Goal: Task Accomplishment & Management: Complete application form

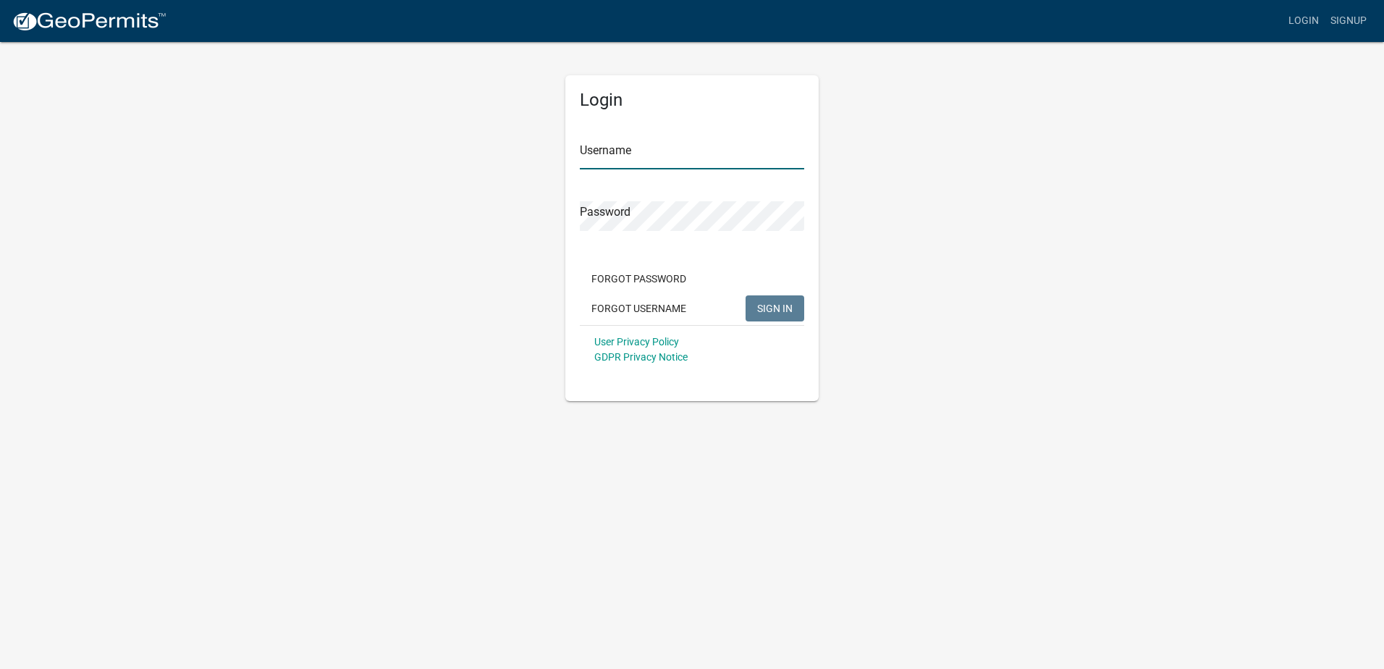
type input "ROLLING"
click at [778, 309] on span "SIGN IN" at bounding box center [774, 308] width 35 height 12
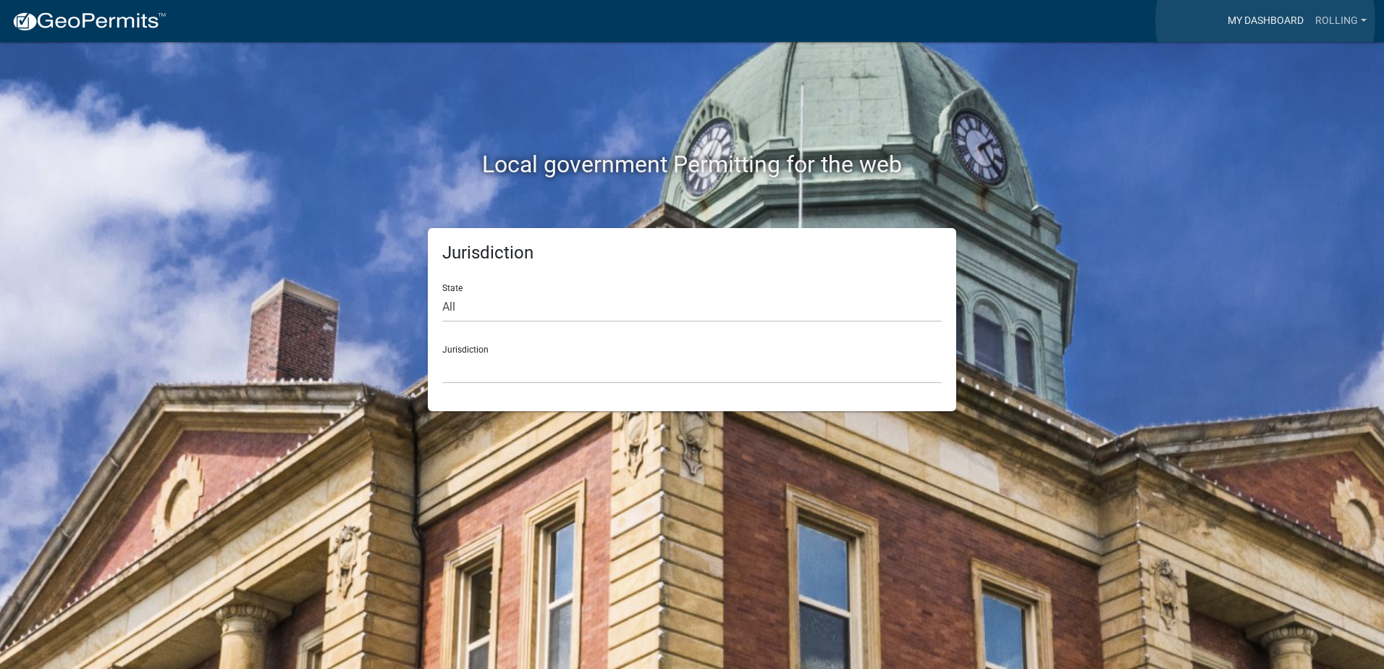
click at [1265, 21] on link "My Dashboard" at bounding box center [1266, 21] width 88 height 28
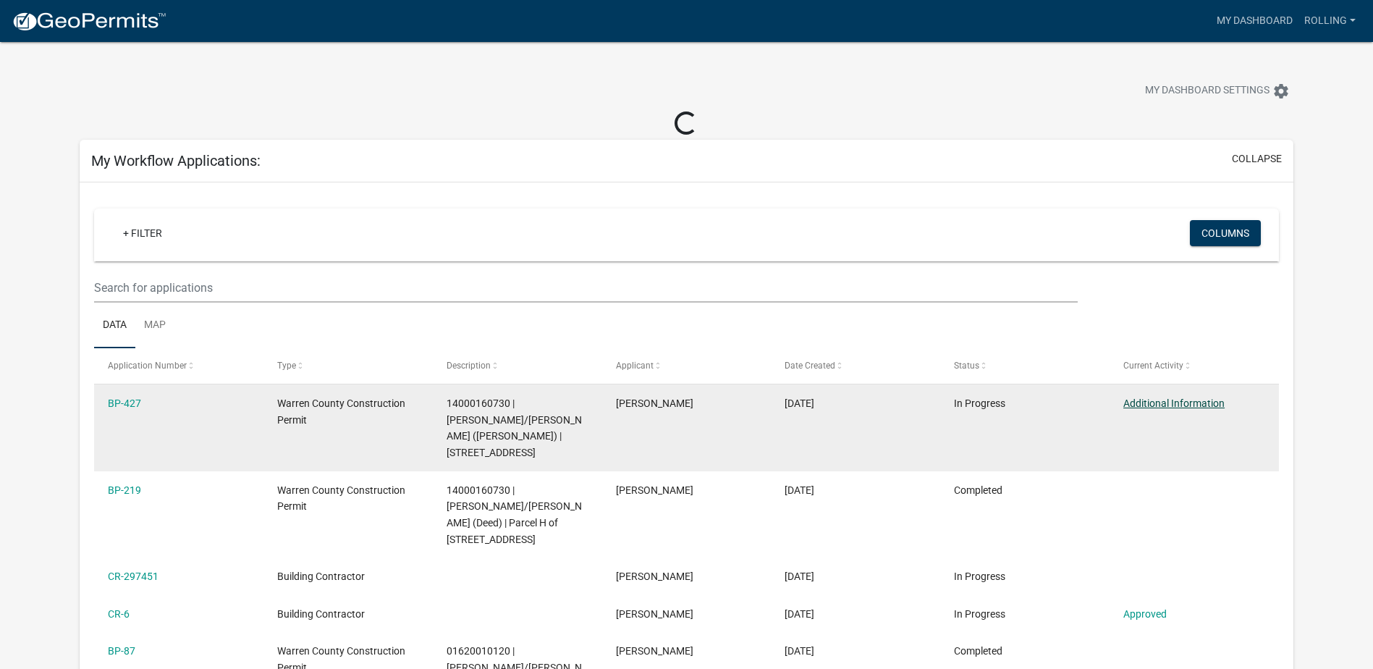
click at [1146, 405] on link "Additional Information" at bounding box center [1173, 403] width 101 height 12
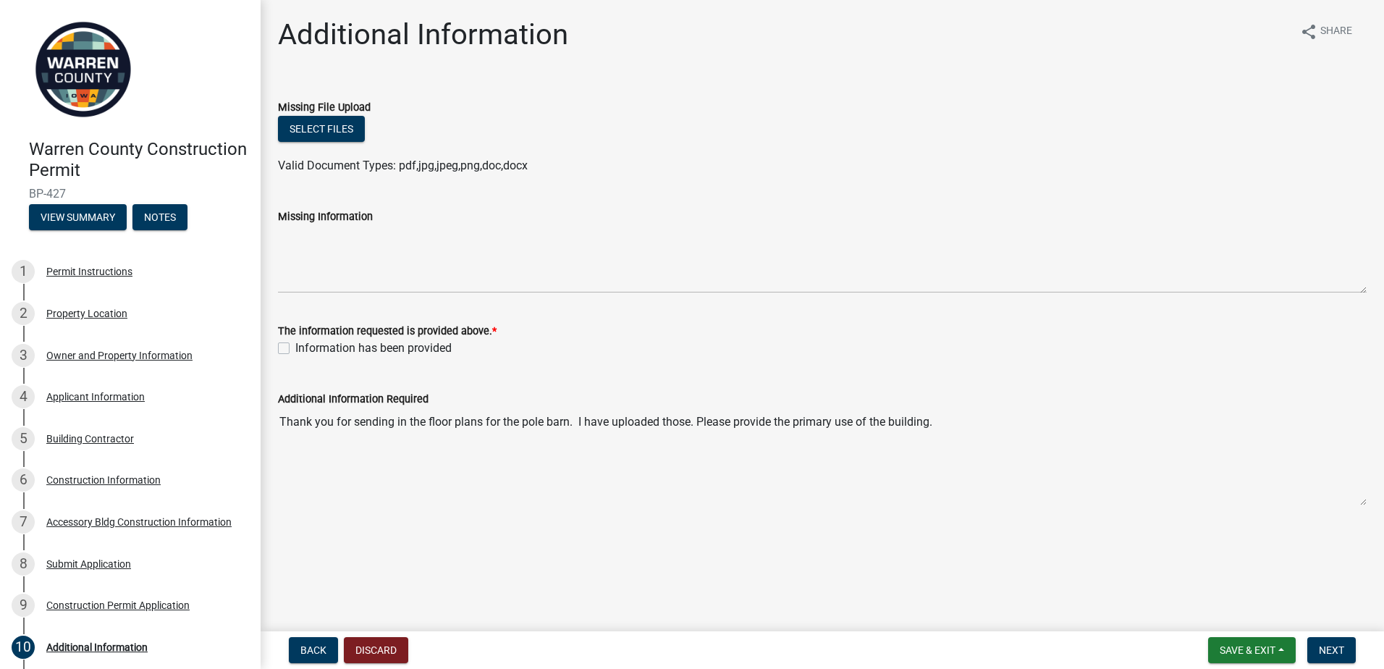
click at [295, 347] on label "Information has been provided" at bounding box center [373, 347] width 156 height 17
click at [295, 347] on input "Information has been provided" at bounding box center [299, 343] width 9 height 9
checkbox input "true"
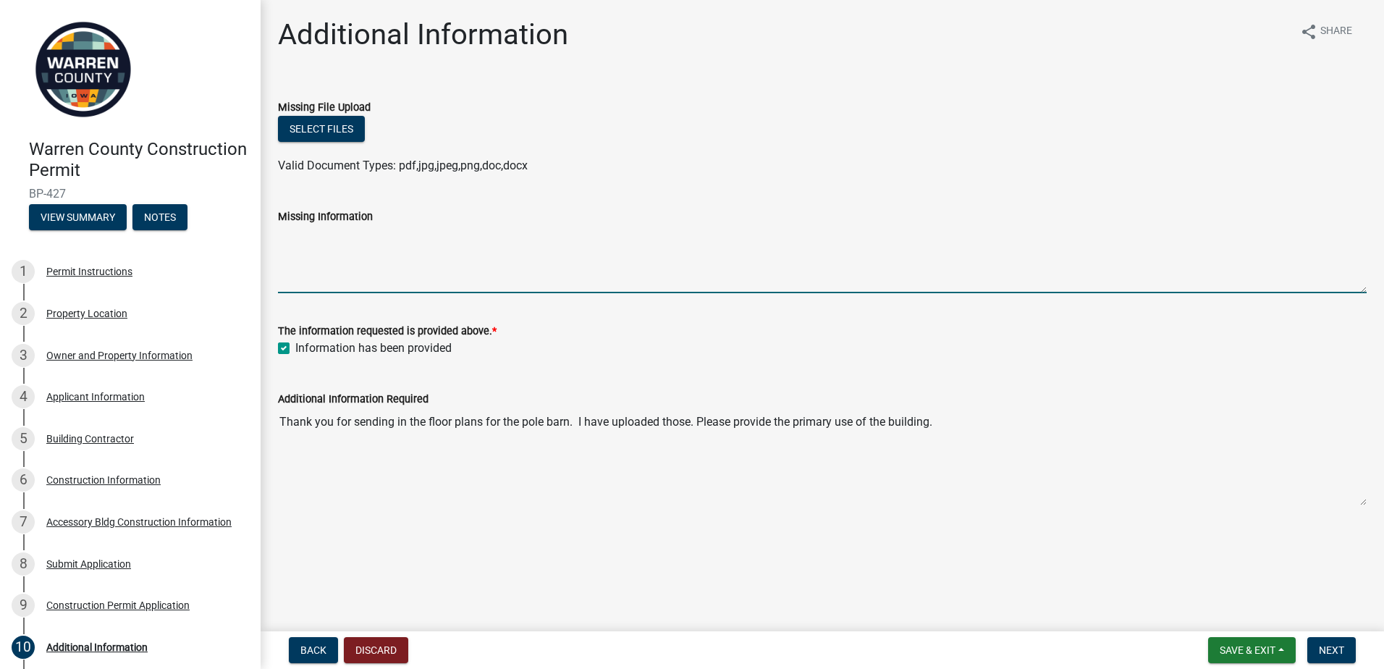
click at [350, 229] on textarea "Missing Information" at bounding box center [822, 259] width 1088 height 68
type textarea "The primary use is equipment storage"
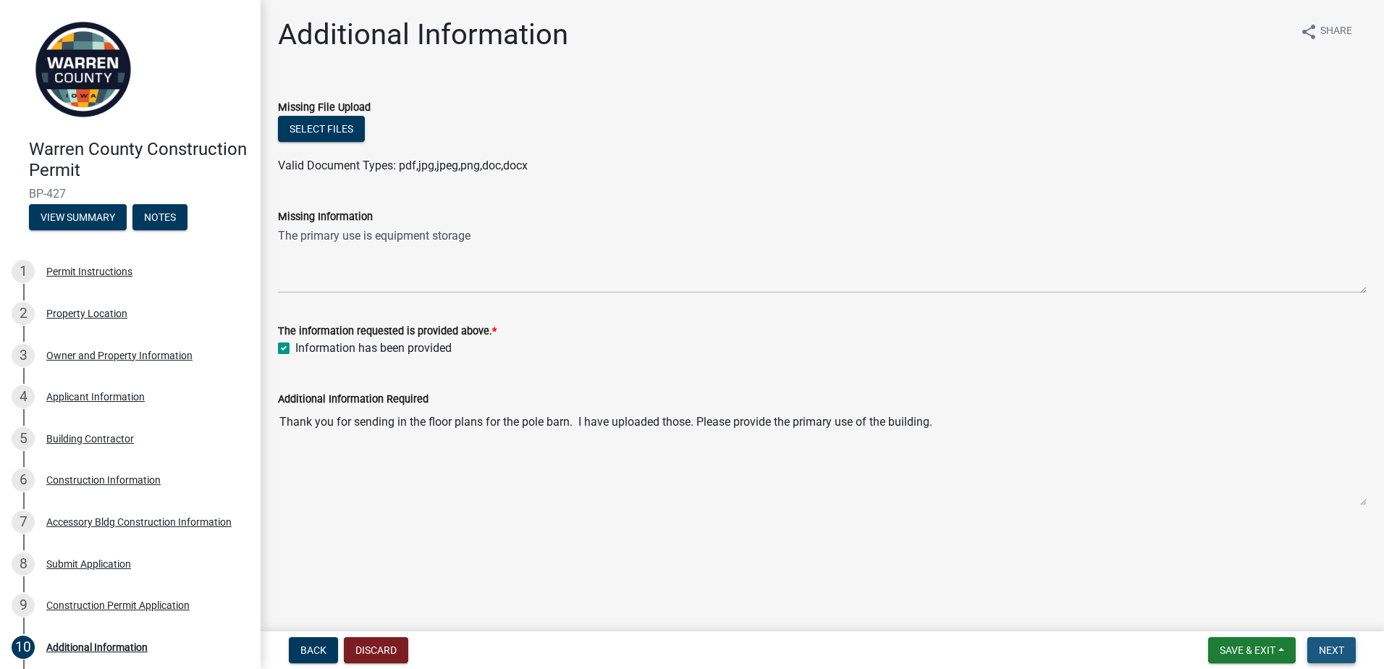
click at [1322, 656] on button "Next" at bounding box center [1331, 650] width 48 height 26
